Goal: Information Seeking & Learning: Learn about a topic

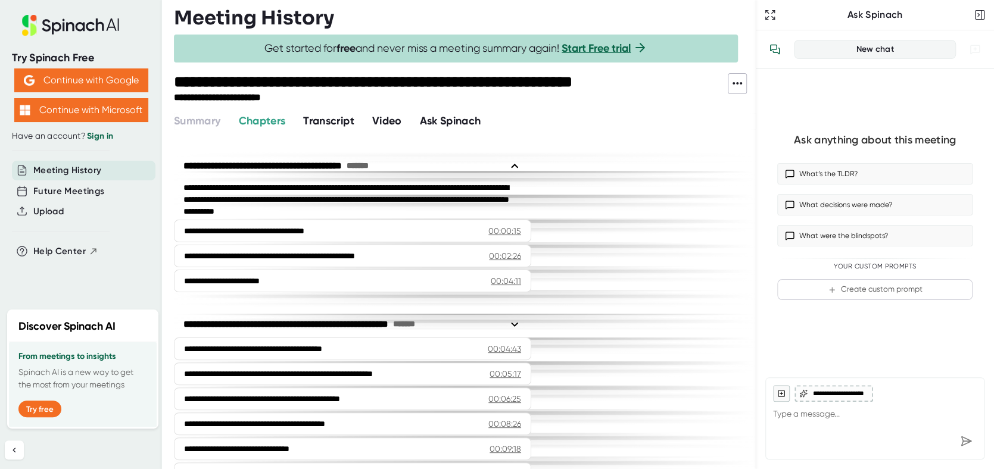
click at [348, 117] on span "Transcript" at bounding box center [328, 120] width 51 height 13
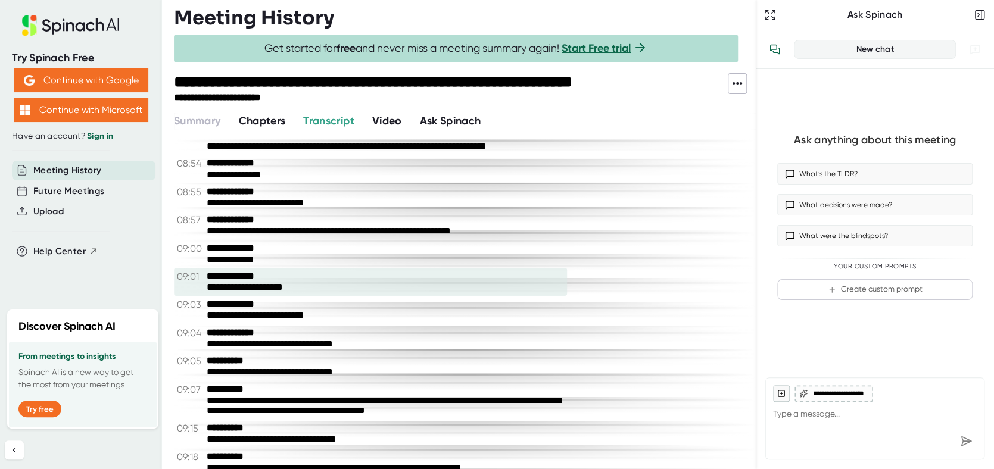
scroll to position [4226, 0]
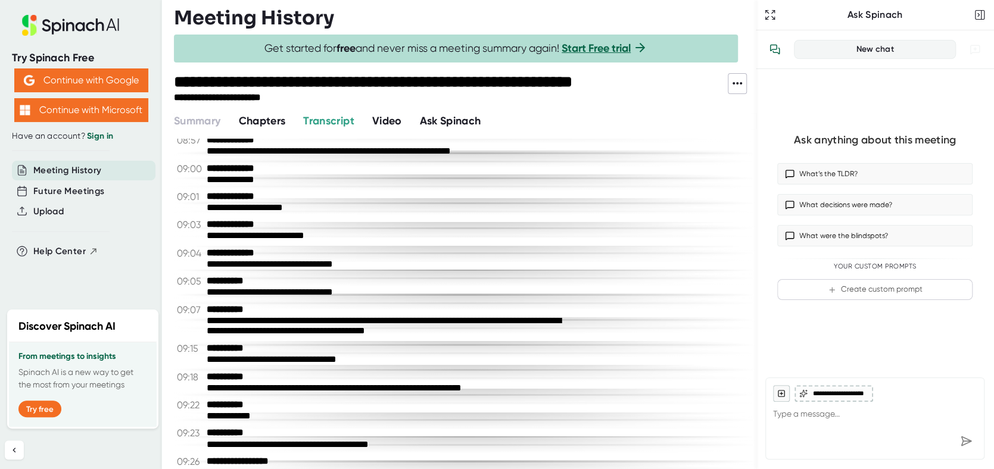
click at [277, 117] on span "Chapters" at bounding box center [261, 120] width 47 height 13
